Goal: Check status: Check status

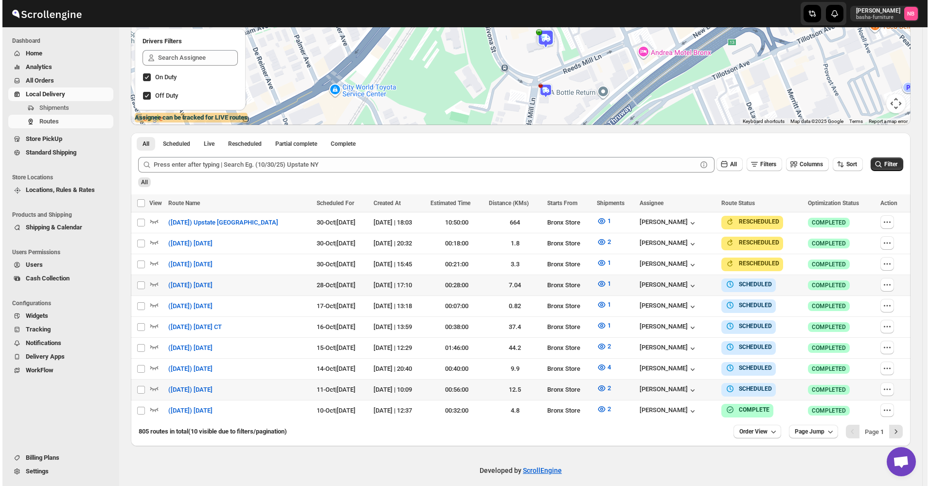
scroll to position [163, 0]
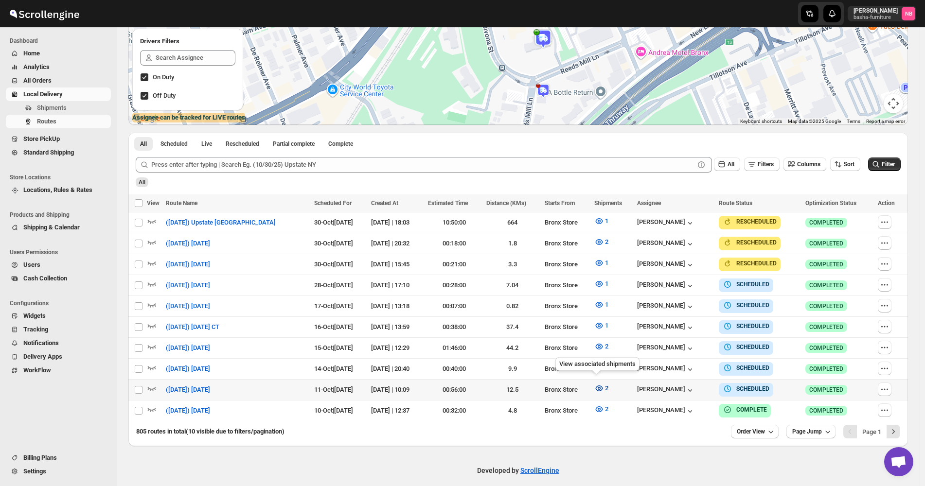
click at [594, 388] on icon "button" at bounding box center [599, 389] width 10 height 10
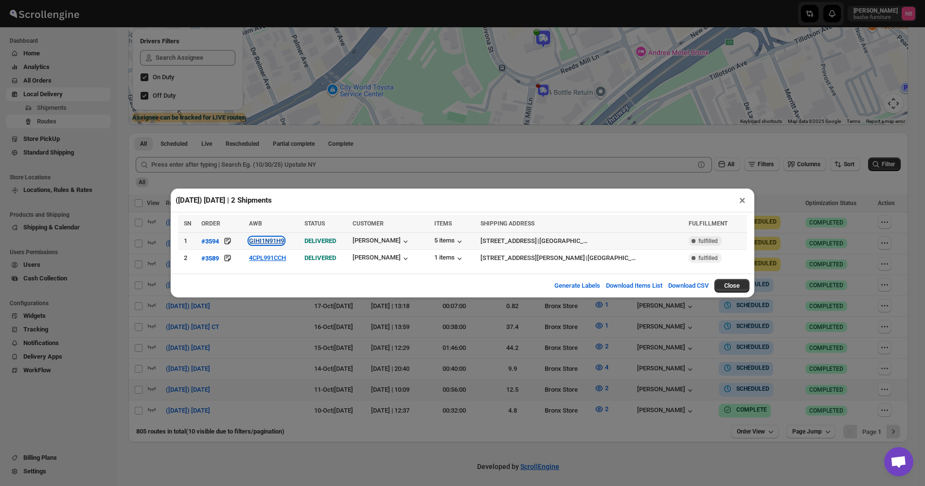
click at [258, 240] on button "GIHI1N91H9" at bounding box center [266, 240] width 35 height 7
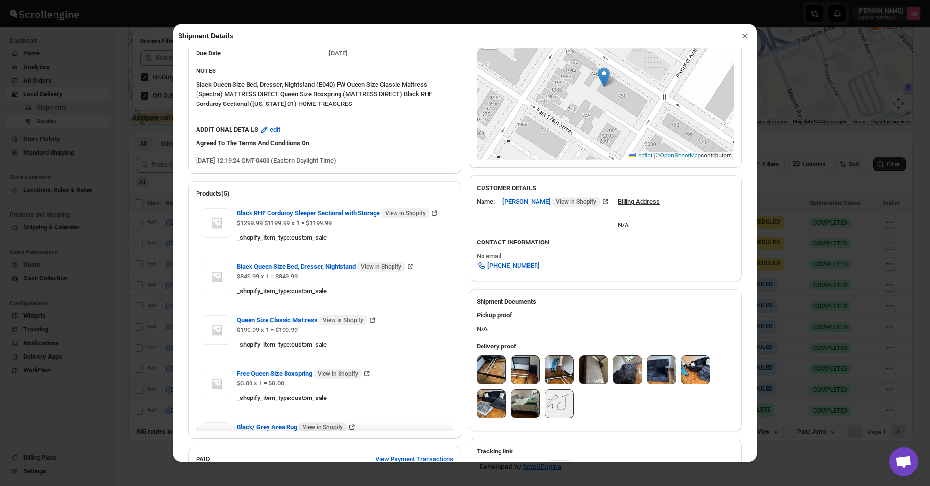
scroll to position [243, 0]
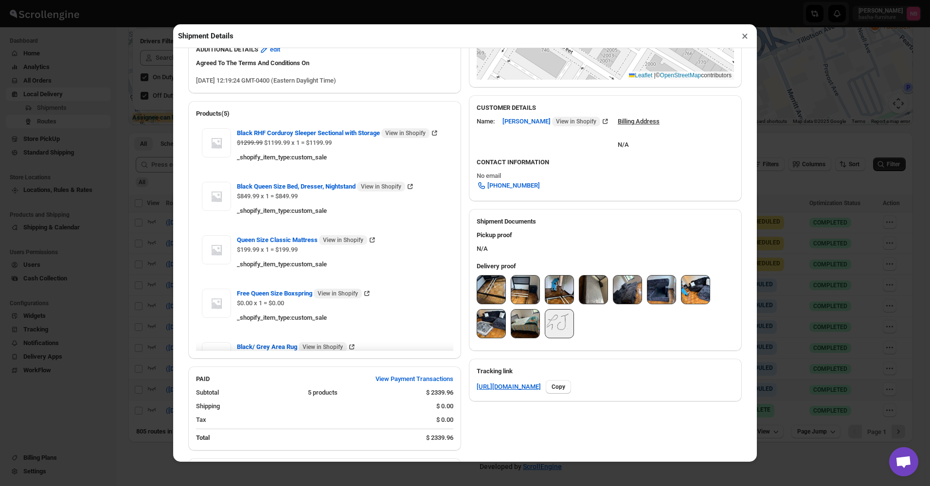
click at [489, 288] on img at bounding box center [491, 290] width 28 height 28
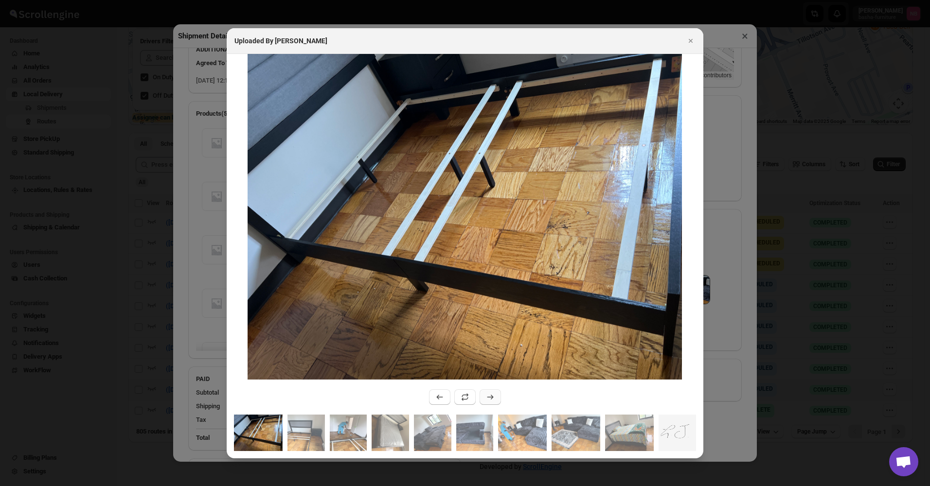
click at [491, 393] on icon ":r244l:" at bounding box center [490, 397] width 10 height 10
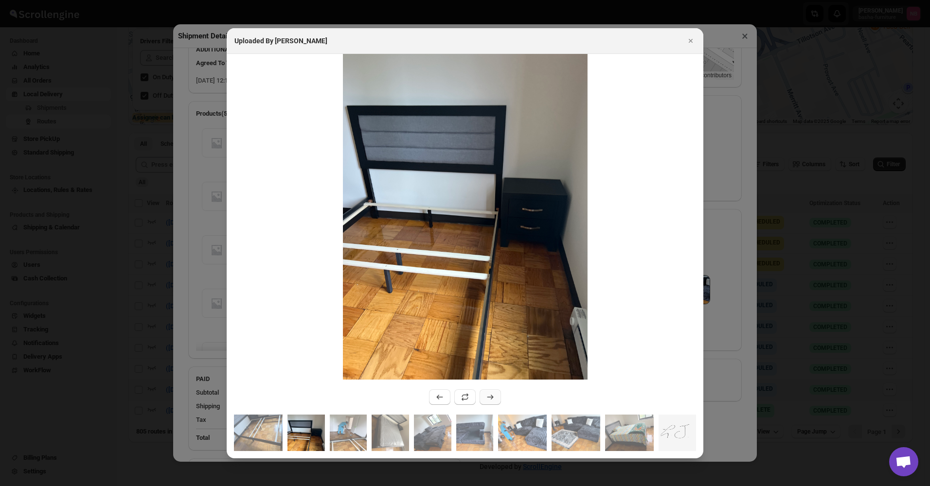
click at [491, 393] on icon ":r244l:" at bounding box center [490, 397] width 10 height 10
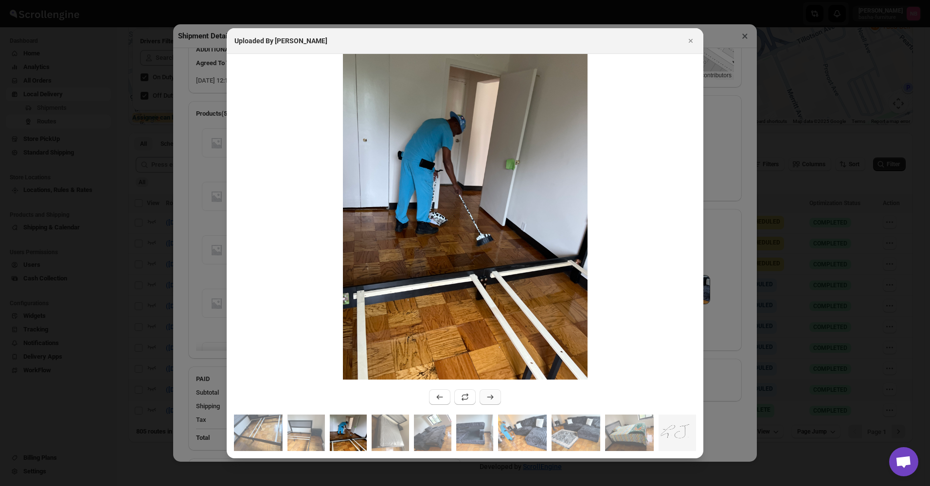
click at [491, 393] on icon ":r244l:" at bounding box center [490, 397] width 10 height 10
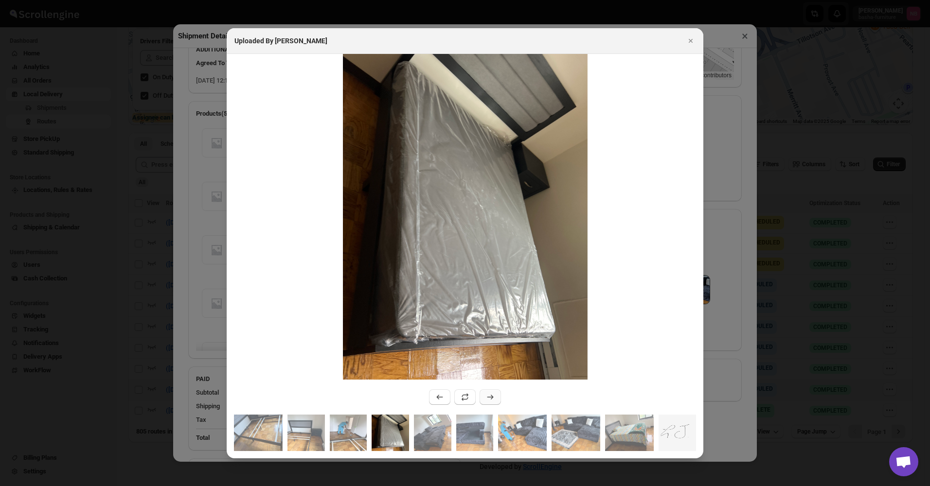
click at [491, 393] on icon ":r244l:" at bounding box center [490, 397] width 10 height 10
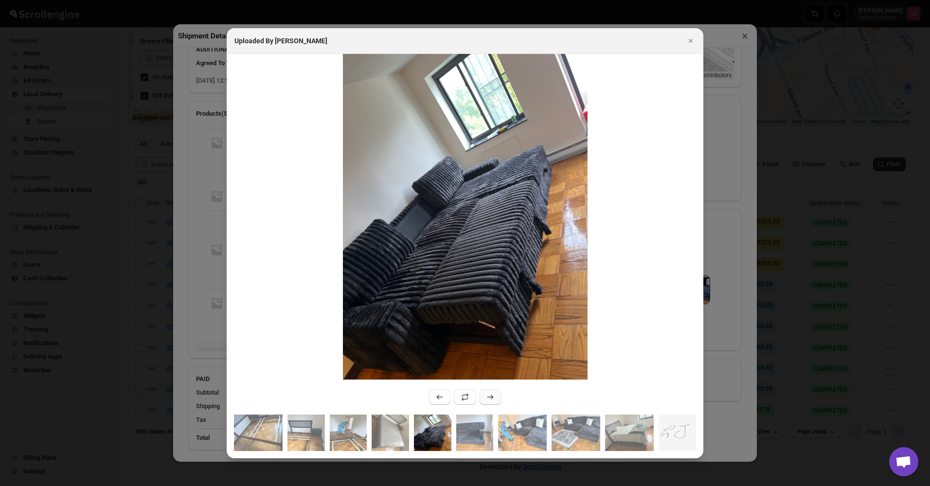
click at [491, 393] on icon ":r244l:" at bounding box center [490, 397] width 10 height 10
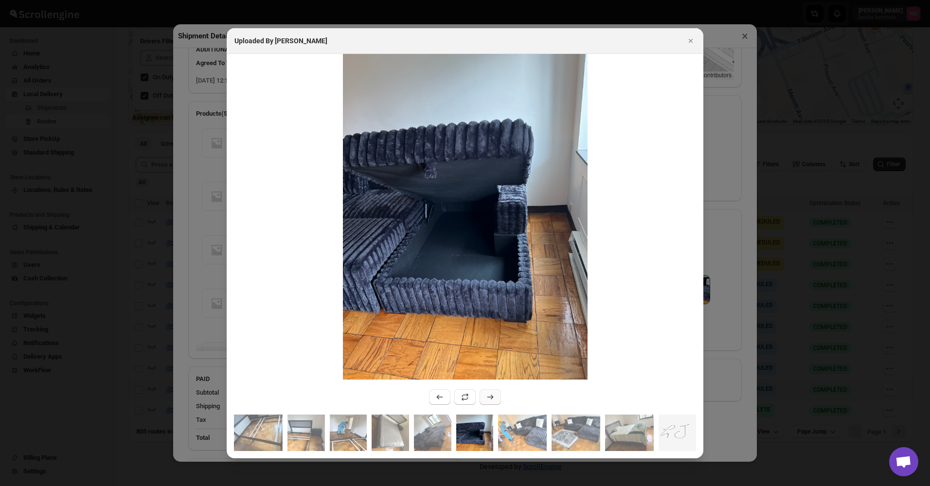
click at [491, 393] on icon ":r244l:" at bounding box center [490, 397] width 10 height 10
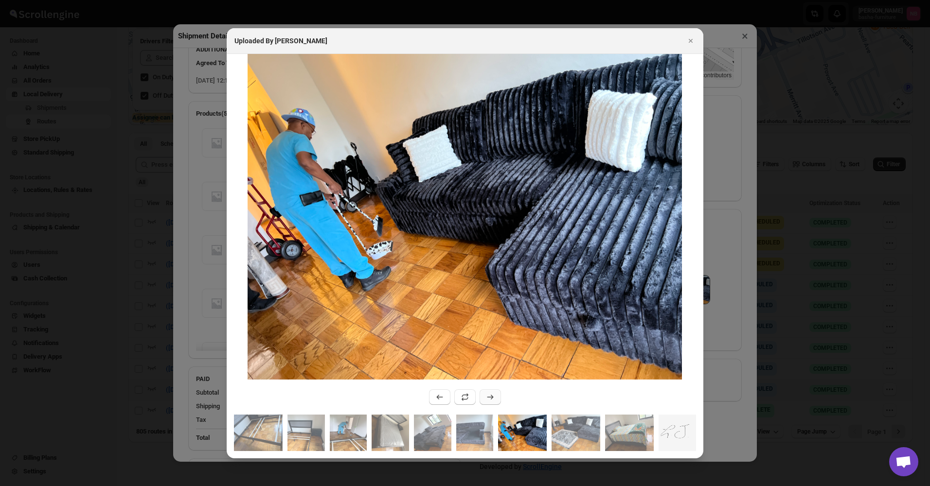
click at [491, 393] on icon ":r244l:" at bounding box center [490, 397] width 10 height 10
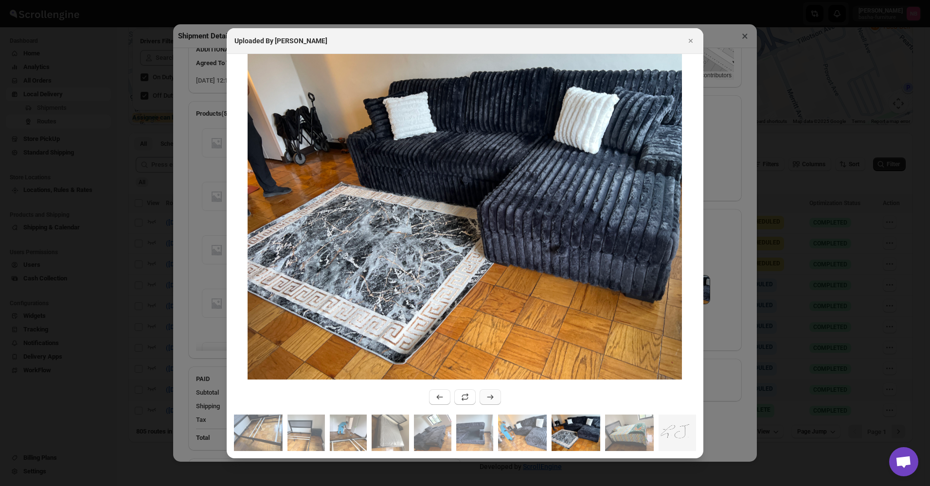
click at [491, 393] on icon ":r244l:" at bounding box center [490, 397] width 10 height 10
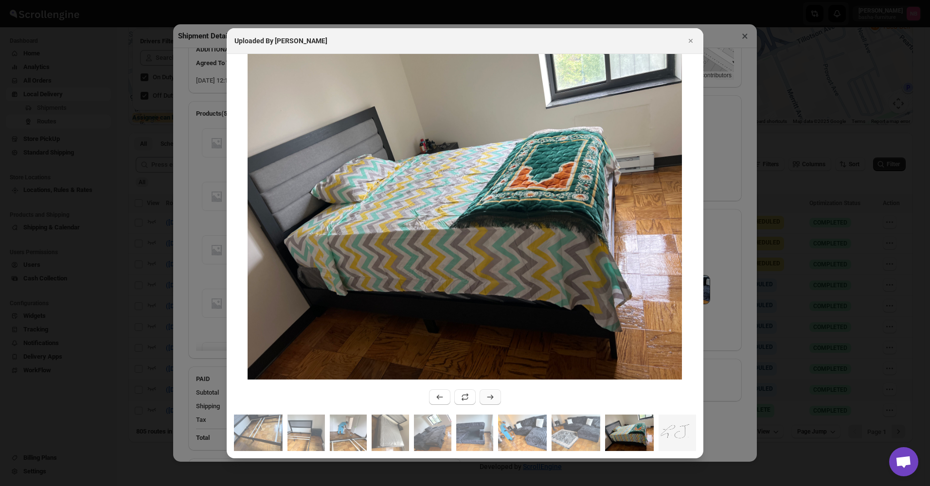
click at [491, 393] on icon ":r244l:" at bounding box center [490, 397] width 10 height 10
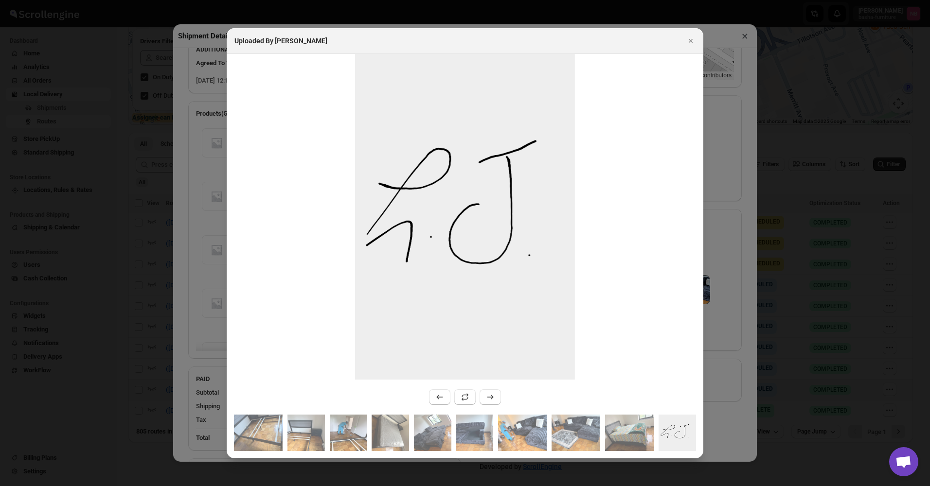
click at [123, 264] on div at bounding box center [465, 243] width 930 height 486
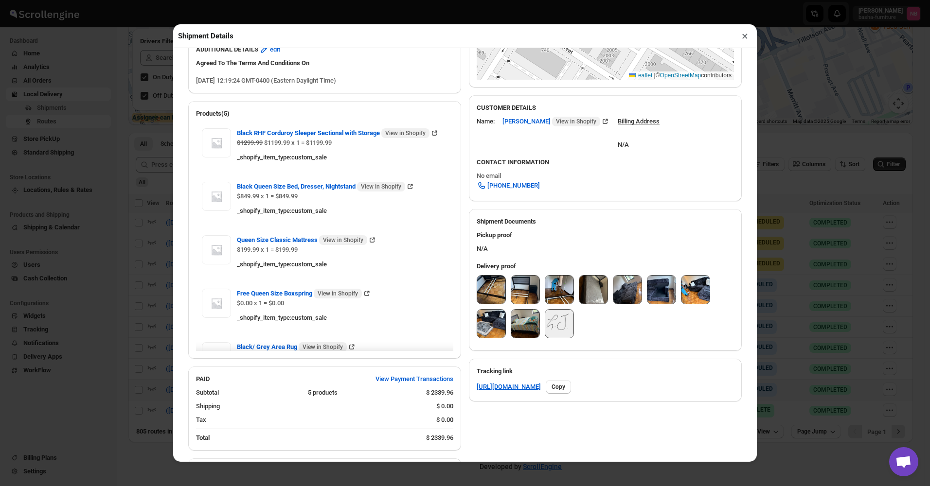
click at [123, 264] on div "Shipment Details × #3594 Awb : GIHI1N91H9 DATE [DATE] | 12:23 Success DELIVERED…" at bounding box center [465, 243] width 930 height 486
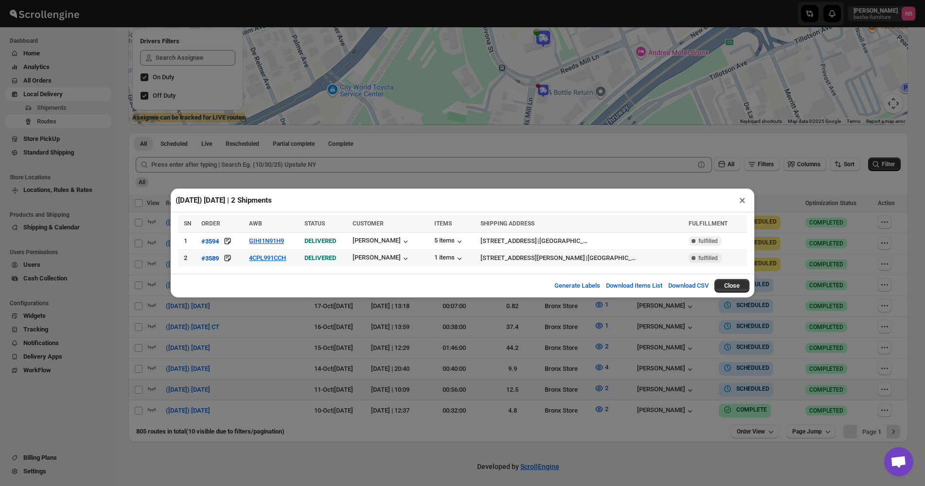
click at [273, 254] on td "4CPL991CCH" at bounding box center [273, 258] width 55 height 17
click at [271, 258] on button "4CPL991CCH" at bounding box center [267, 257] width 37 height 7
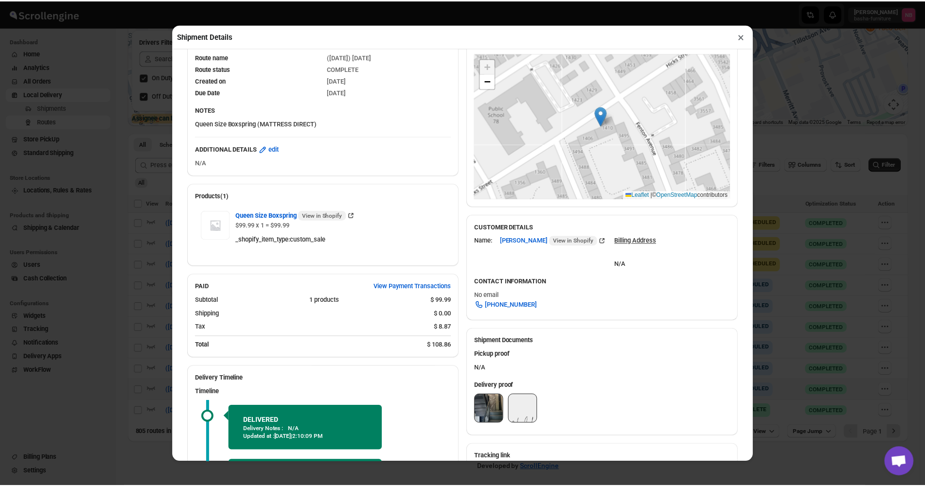
scroll to position [146, 0]
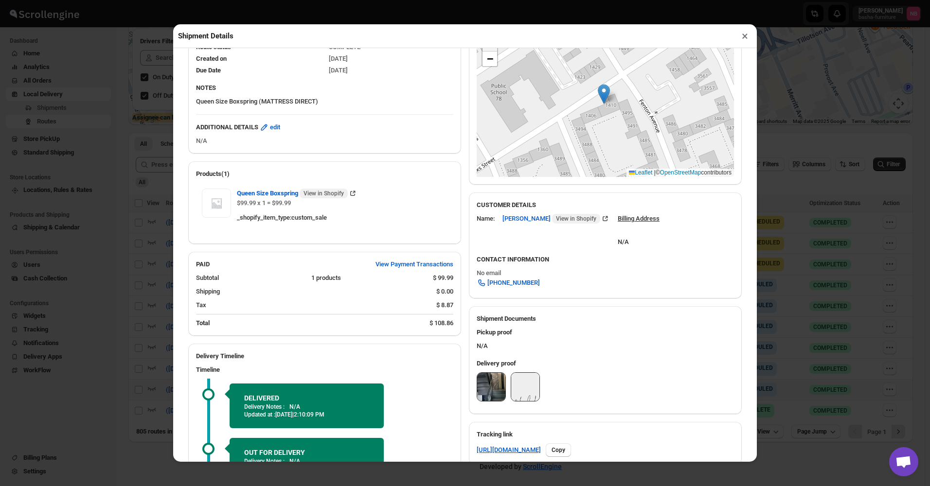
click at [496, 383] on img at bounding box center [491, 387] width 28 height 28
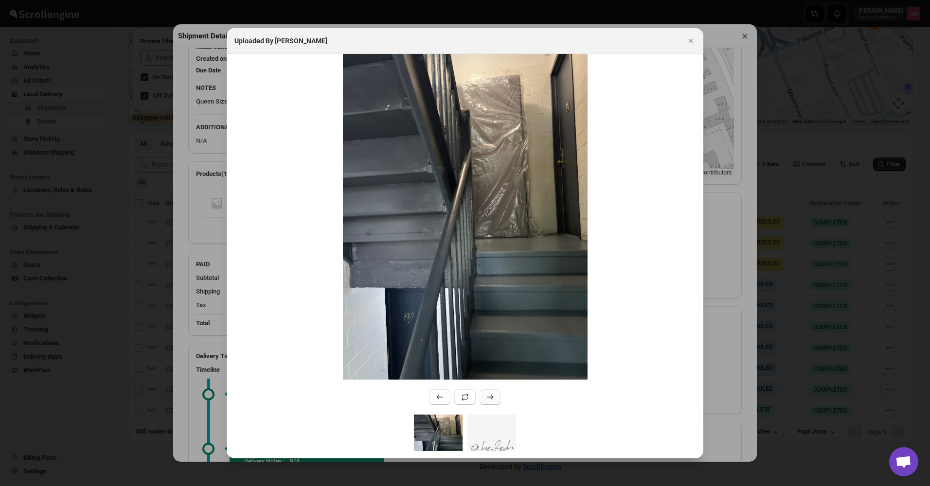
click at [498, 397] on button ":r24bh:" at bounding box center [489, 397] width 21 height 16
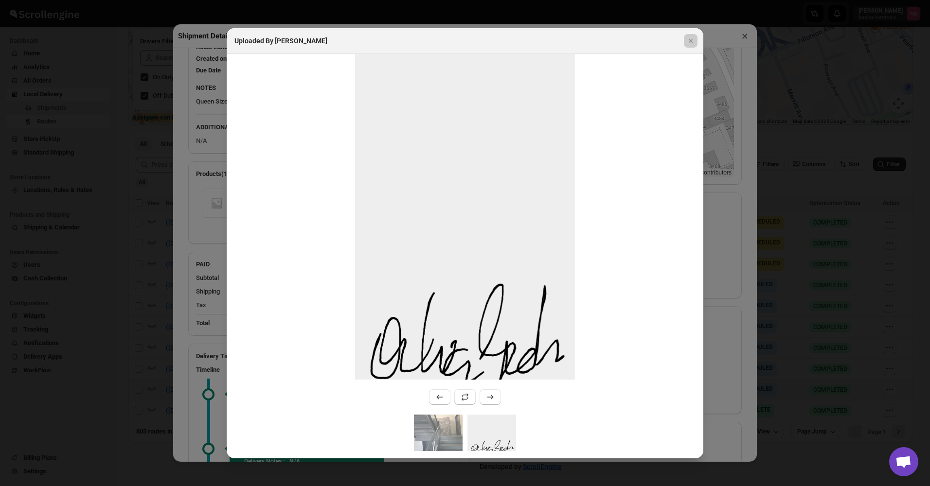
click at [106, 255] on div at bounding box center [465, 243] width 930 height 486
click at [106, 255] on div "Shipment Details × #3589 Awb : 4CPL991CCH DATE [DATE] | 17:28 Success DELIVERED…" at bounding box center [465, 243] width 930 height 486
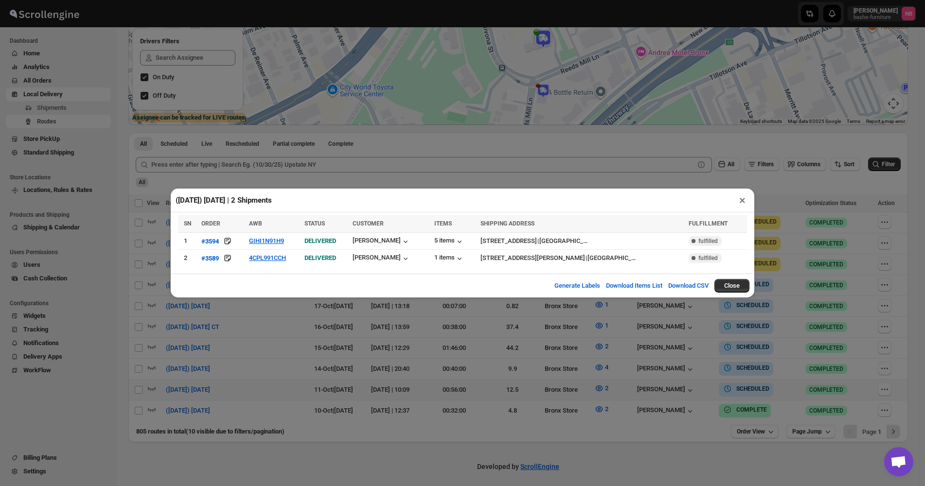
click at [235, 150] on div "([DATE]) [DATE] | 2 Shipments × SN ORDER AWB STATUS CUSTOMER ITEMS SHIPPING ADD…" at bounding box center [462, 243] width 925 height 486
